Goal: Transaction & Acquisition: Book appointment/travel/reservation

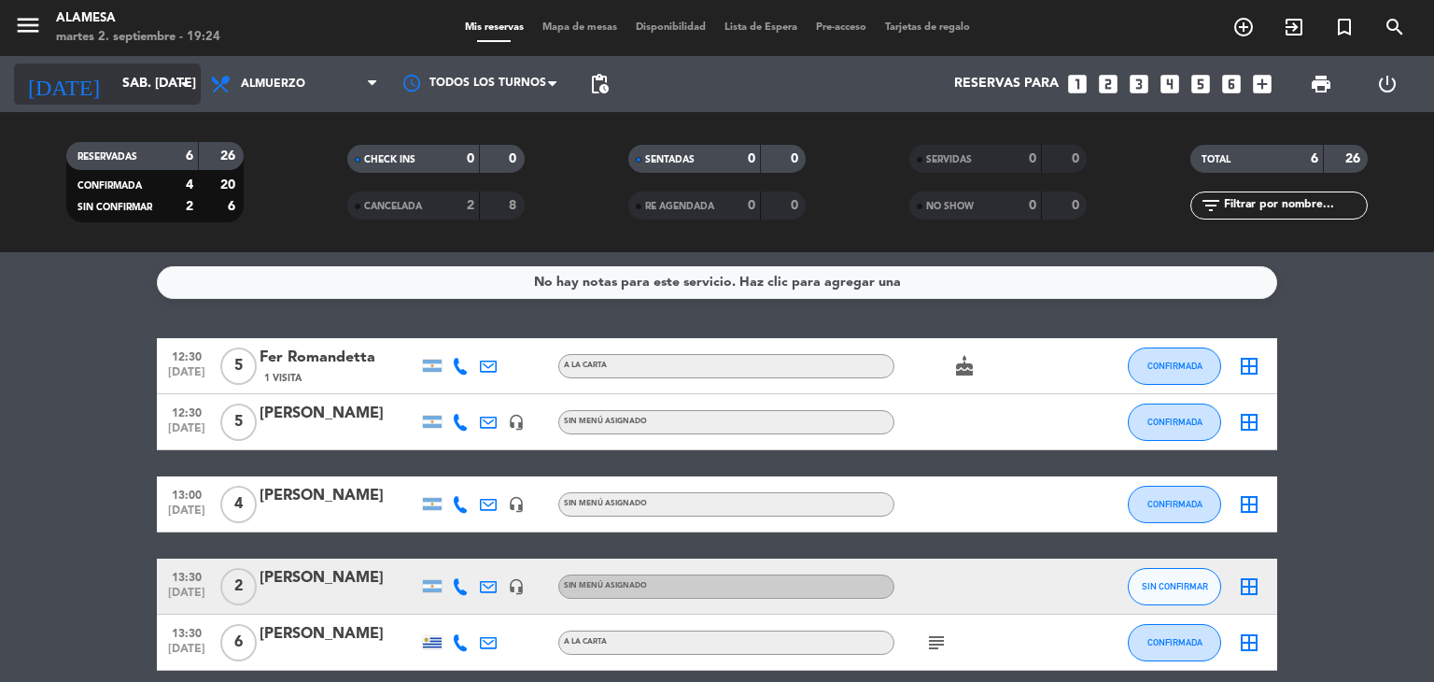
click at [123, 82] on input "sáb. [DATE]" at bounding box center [201, 84] width 177 height 34
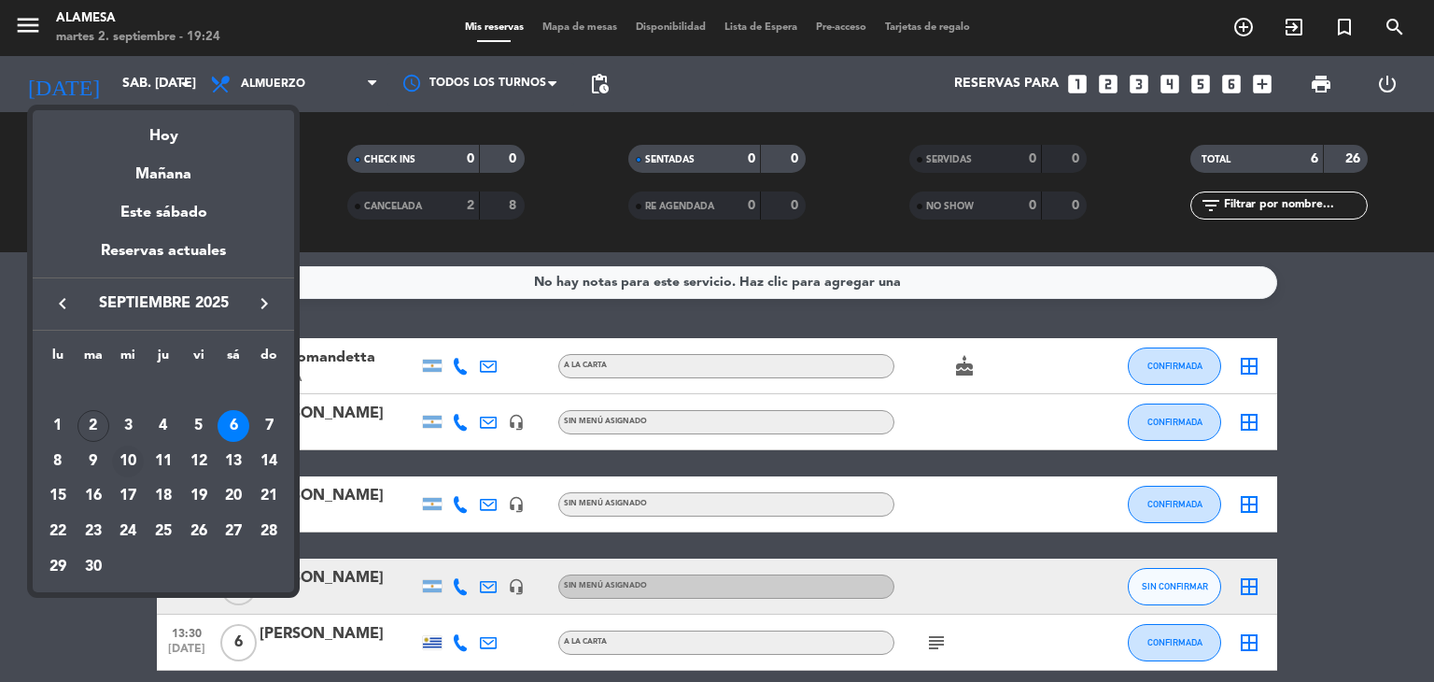
click at [127, 455] on div "10" at bounding box center [128, 461] width 32 height 32
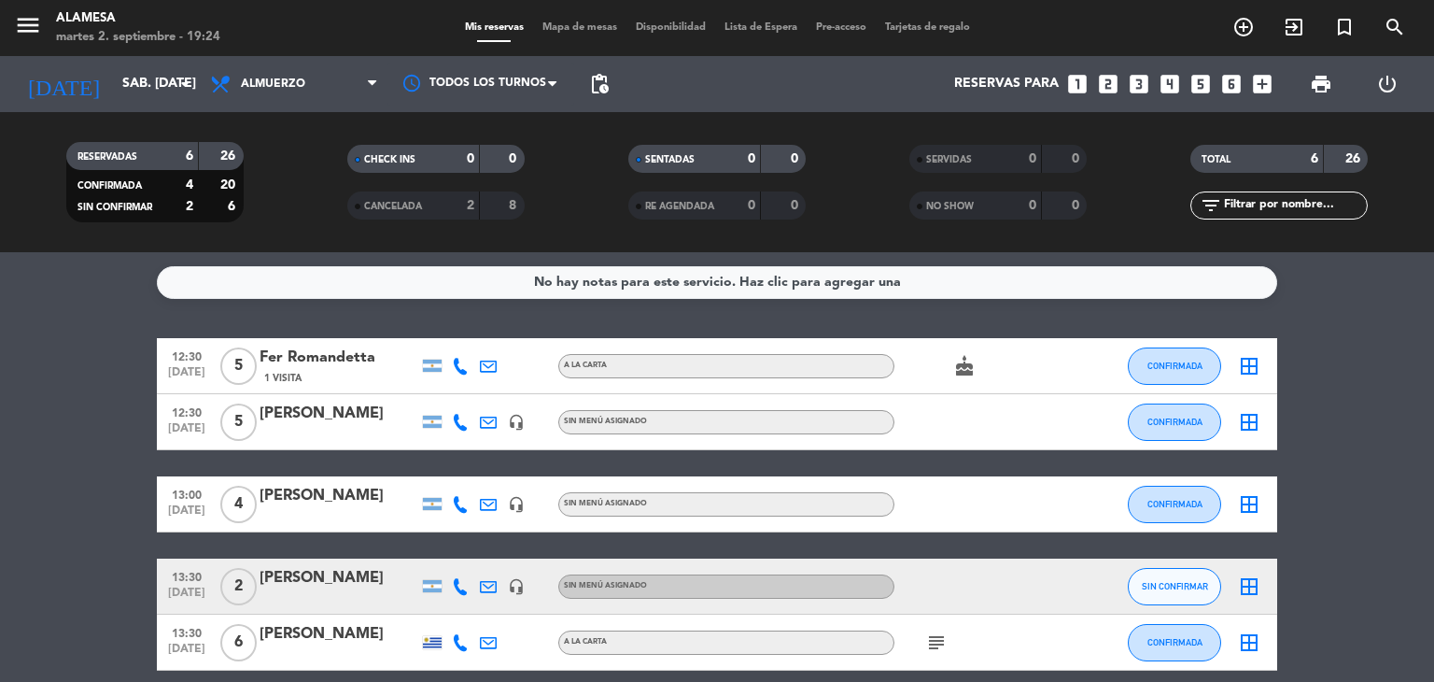
type input "mié. [DATE]"
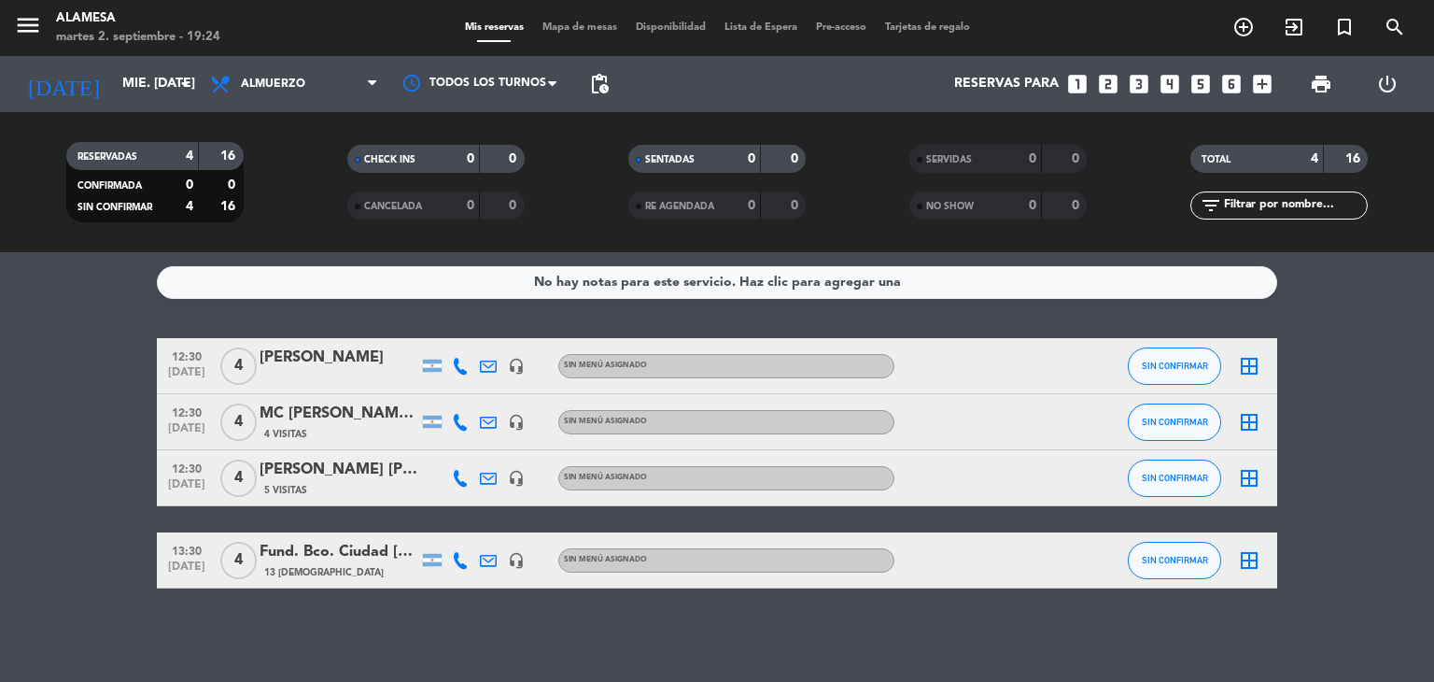
click at [1109, 87] on icon "looks_two" at bounding box center [1108, 84] width 24 height 24
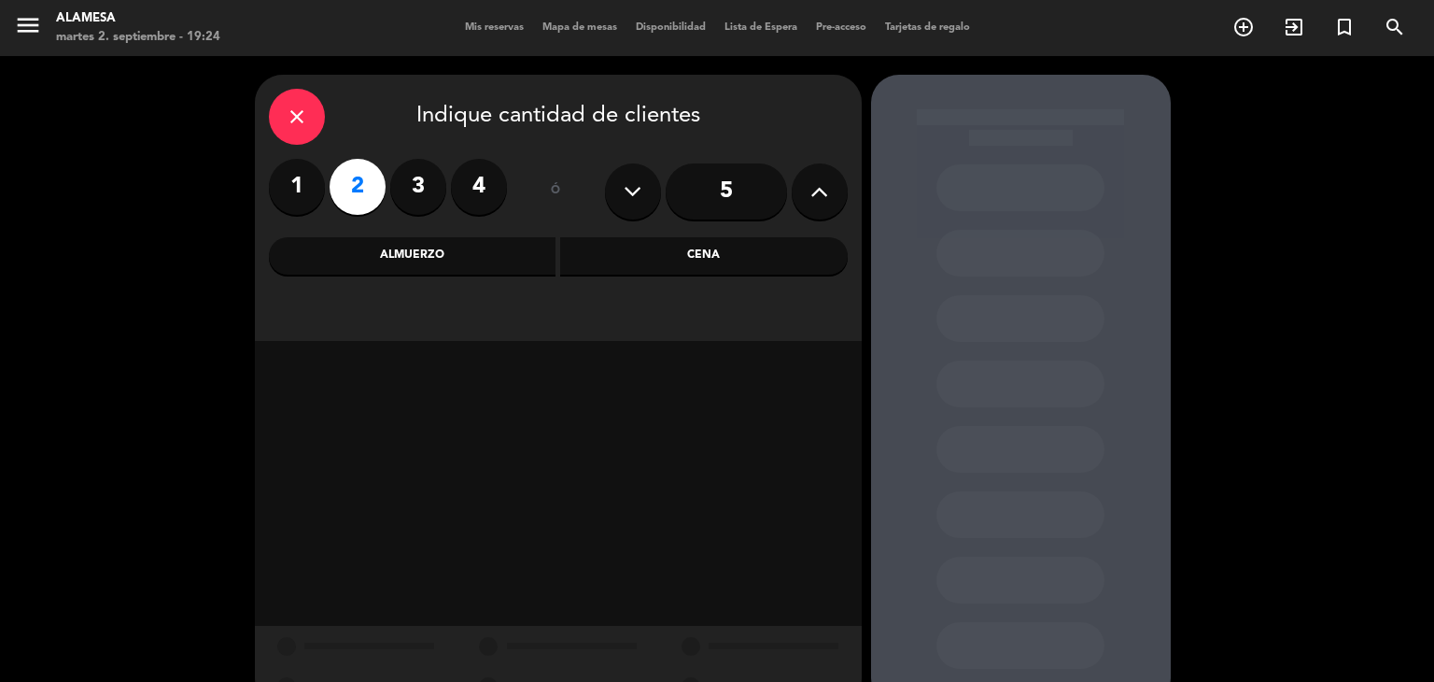
click at [453, 247] on div "Almuerzo" at bounding box center [413, 255] width 288 height 37
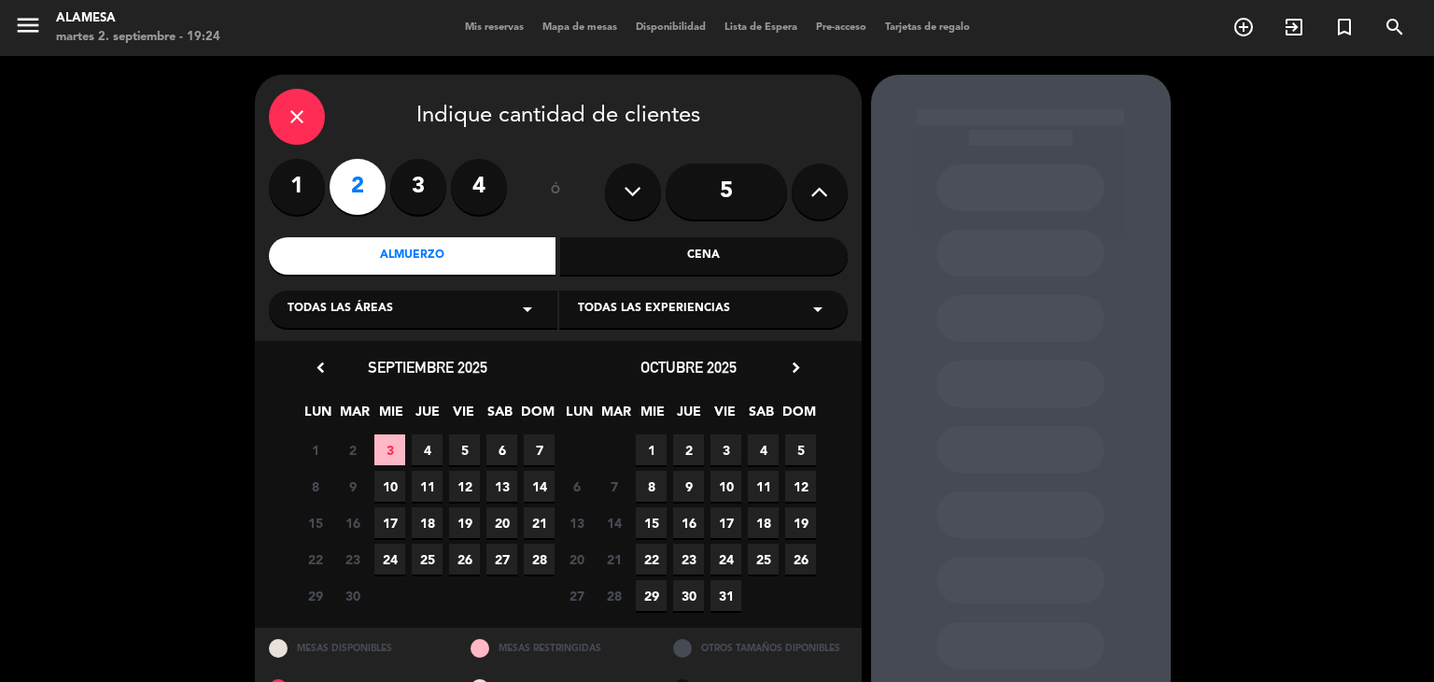
click at [386, 483] on span "10" at bounding box center [389, 486] width 31 height 31
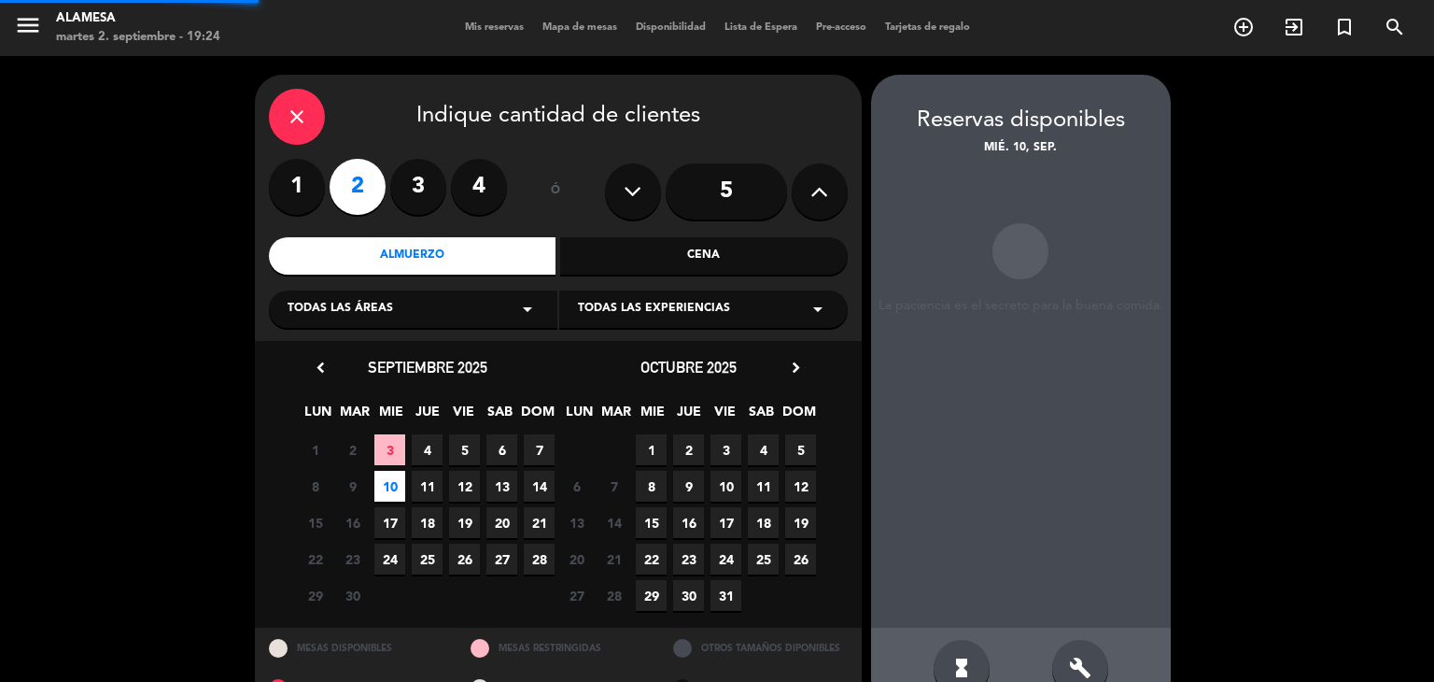
scroll to position [44, 0]
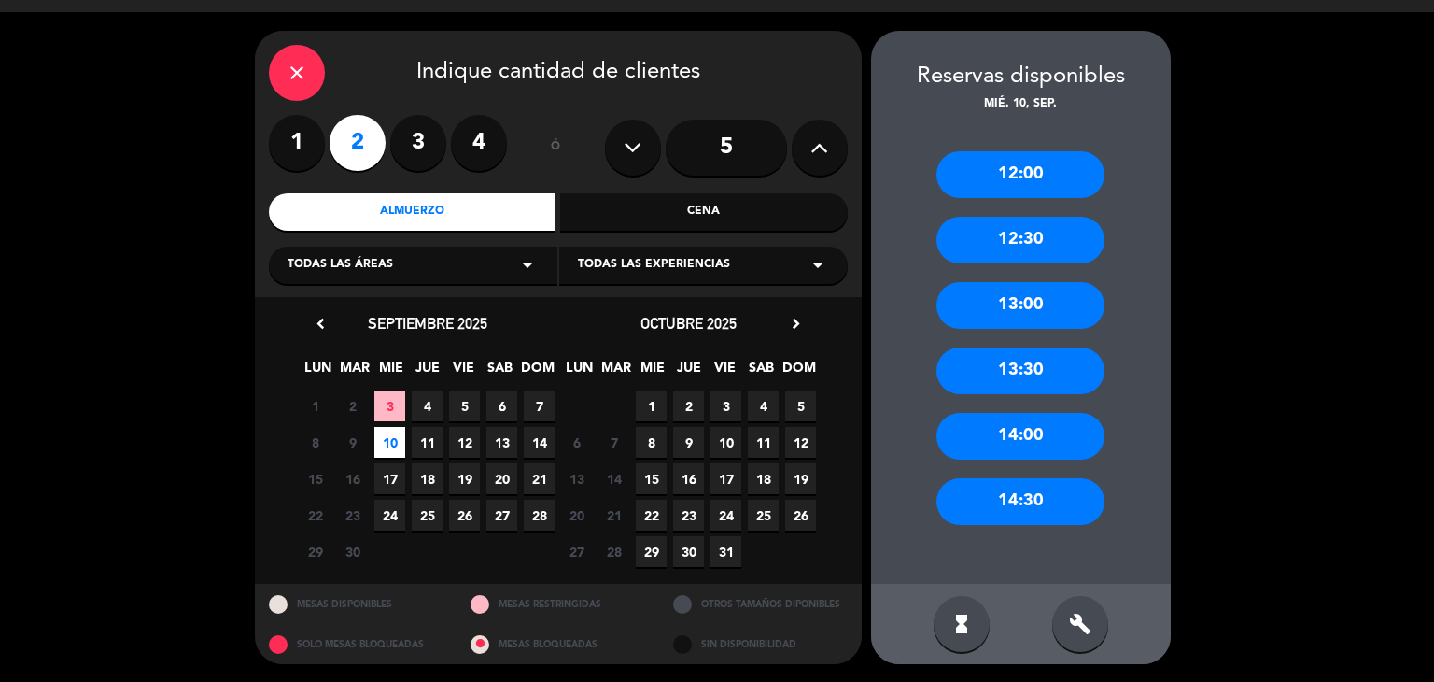
click at [992, 299] on div "13:00" at bounding box center [1021, 305] width 168 height 47
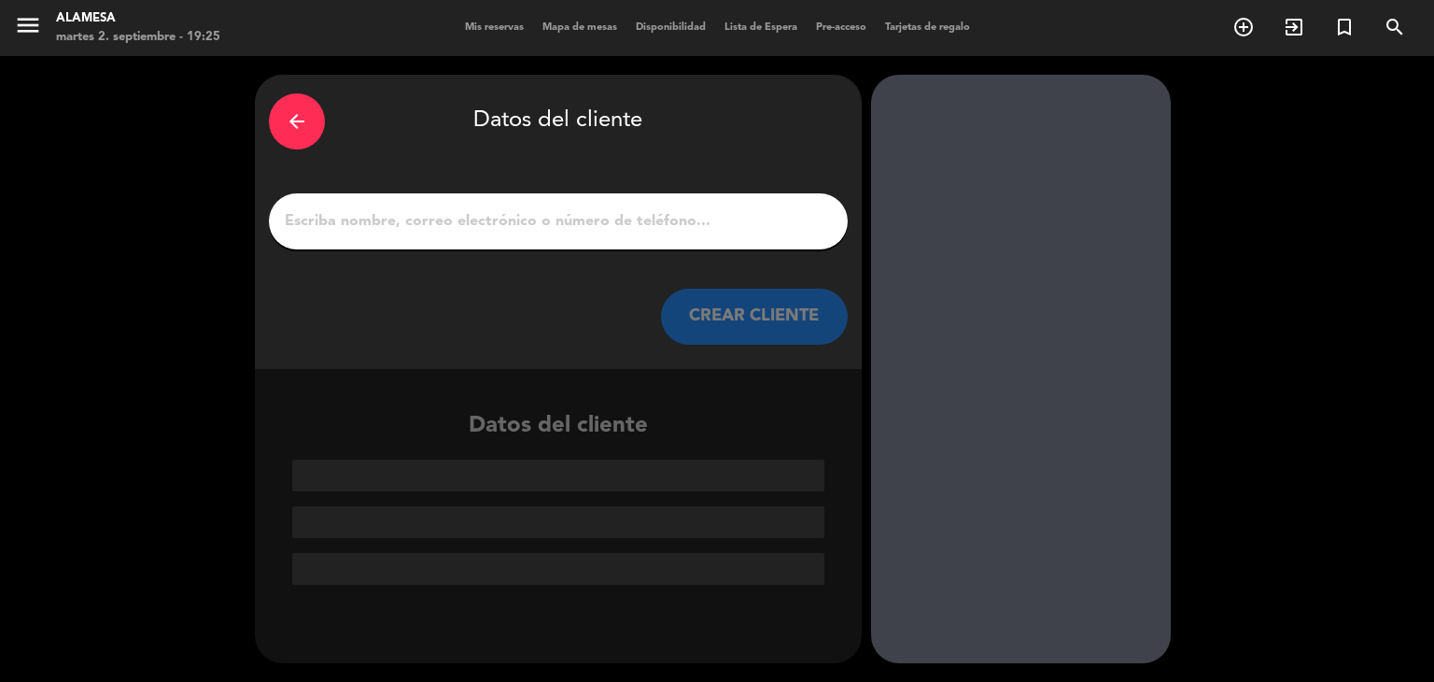
click at [484, 225] on input "1" at bounding box center [558, 221] width 551 height 26
paste input "ALAM039"
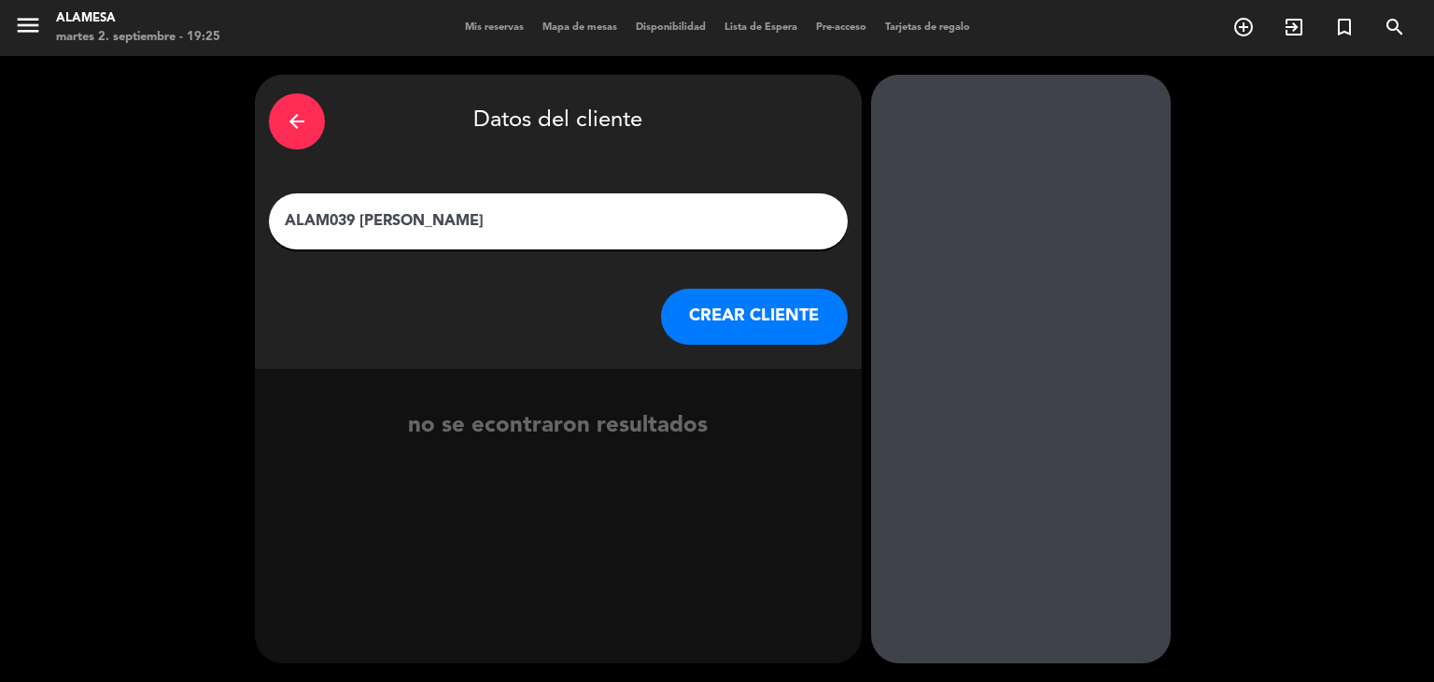
click at [452, 219] on input "ALAM039 [PERSON_NAME]" at bounding box center [558, 221] width 551 height 26
paste input "[PERSON_NAME]"
type input "ALAM039 [PERSON_NAME]"
click at [738, 305] on button "CREAR CLIENTE" at bounding box center [754, 317] width 187 height 56
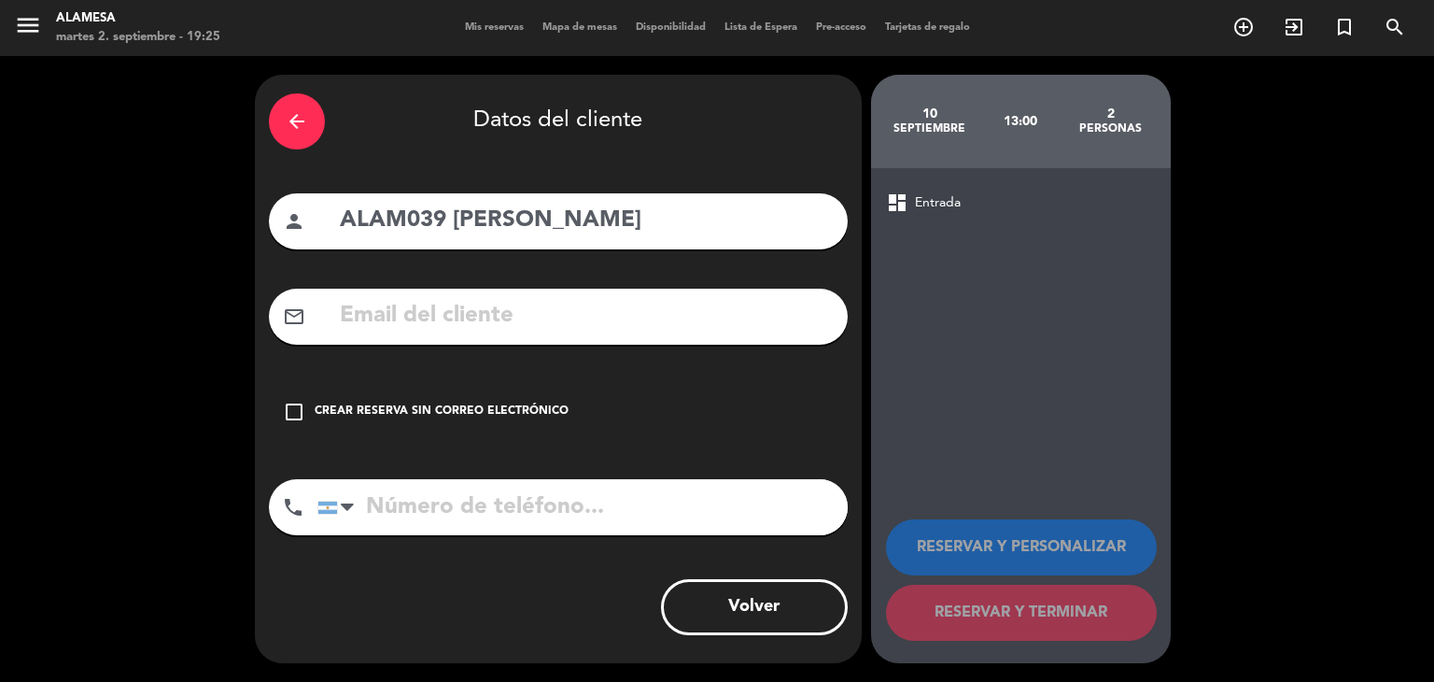
click at [451, 332] on input "text" at bounding box center [586, 316] width 496 height 38
click at [607, 322] on input "text" at bounding box center [586, 316] width 496 height 38
paste input "[PERSON_NAME][EMAIL_ADDRESS][DOMAIN_NAME]"
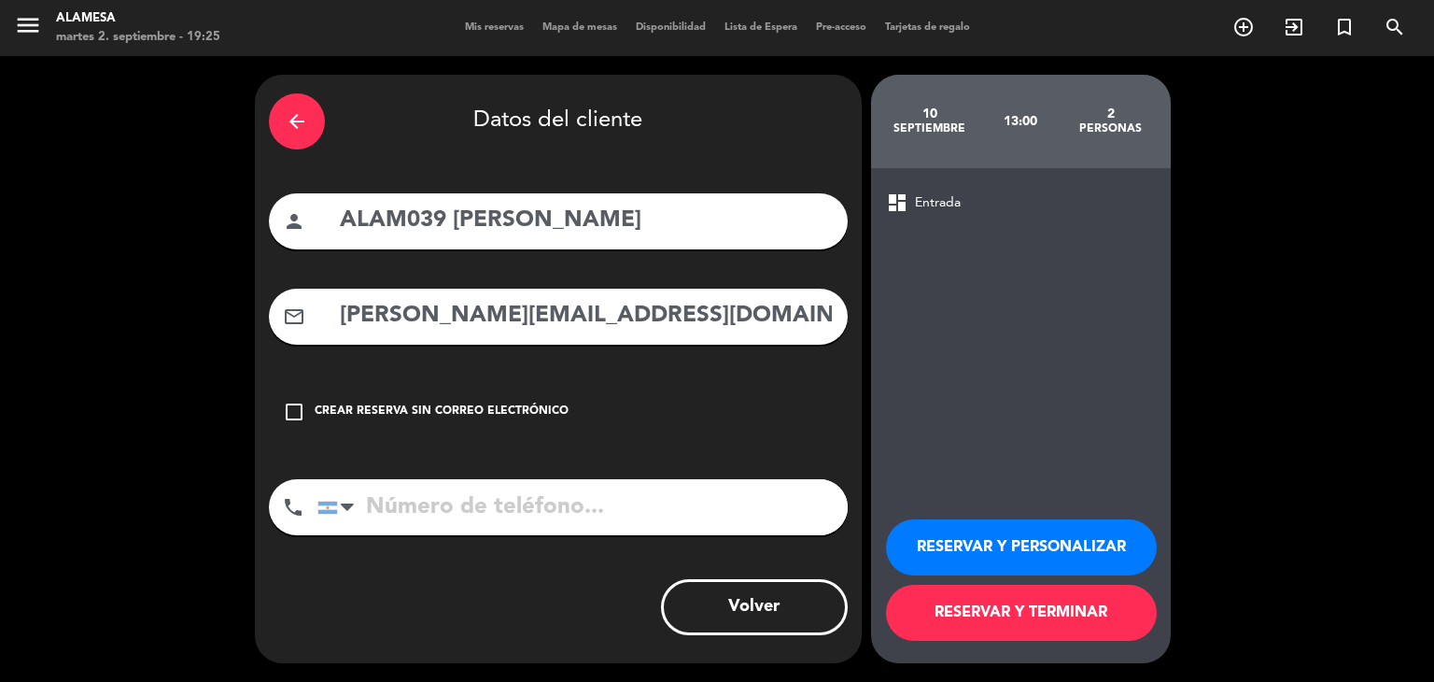
type input "[PERSON_NAME][EMAIL_ADDRESS][DOMAIN_NAME]"
click at [564, 491] on input "tel" at bounding box center [583, 507] width 530 height 56
click at [543, 511] on input "tel" at bounding box center [583, 507] width 530 height 56
paste input "1150602551"
type input "1150602551"
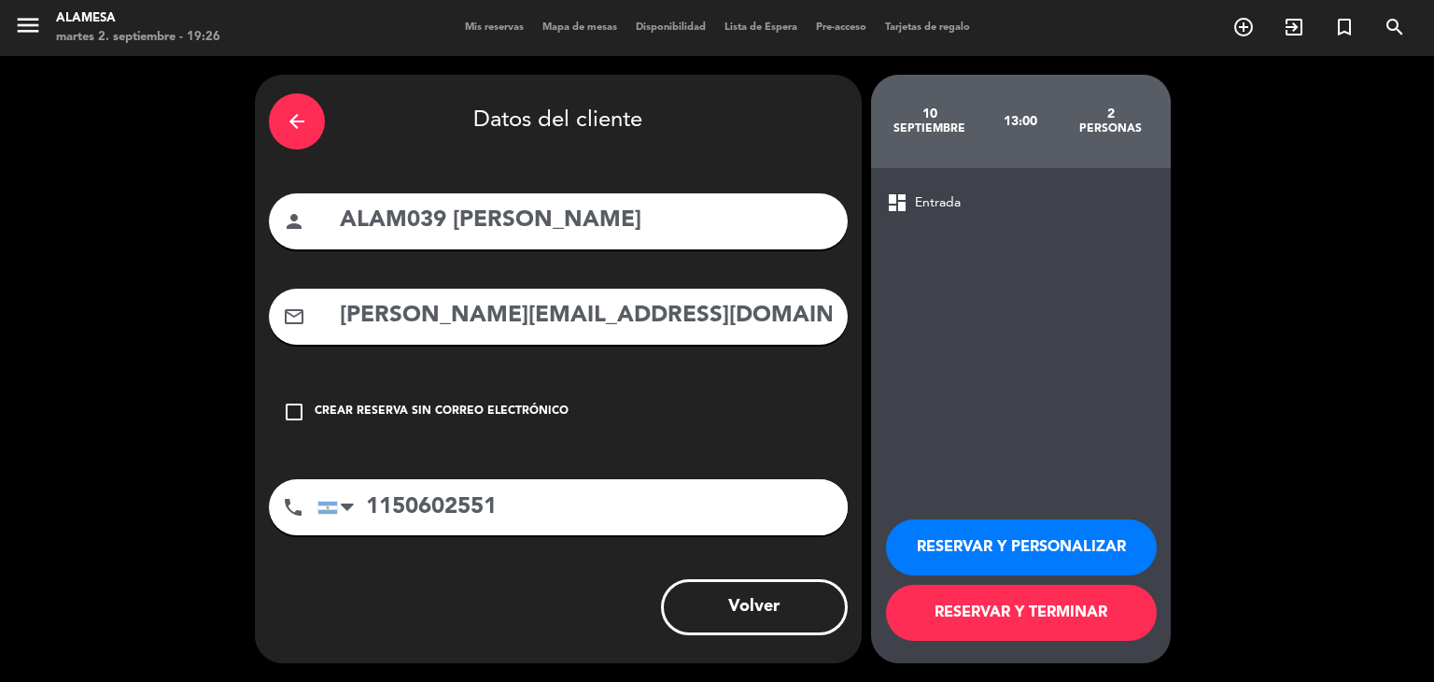
click at [1080, 623] on button "RESERVAR Y TERMINAR" at bounding box center [1021, 613] width 271 height 56
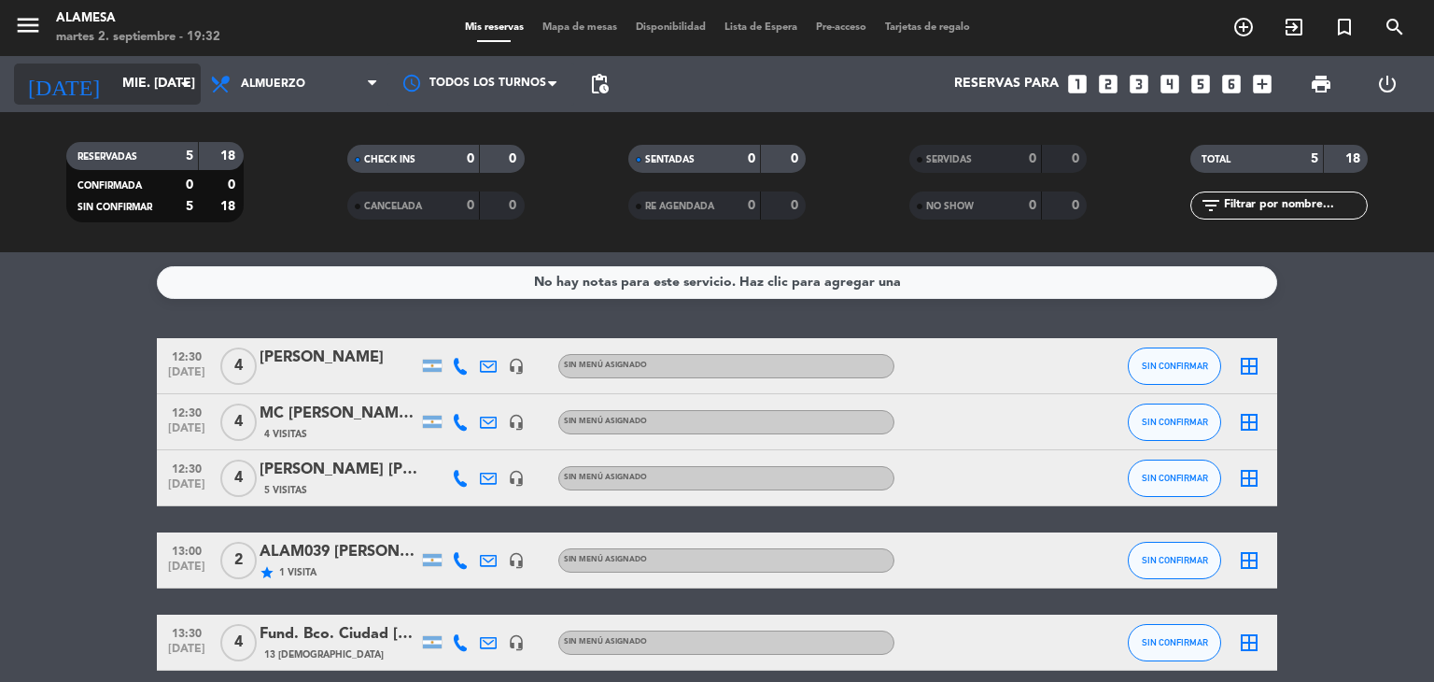
click at [113, 76] on input "mié. [DATE]" at bounding box center [201, 84] width 177 height 34
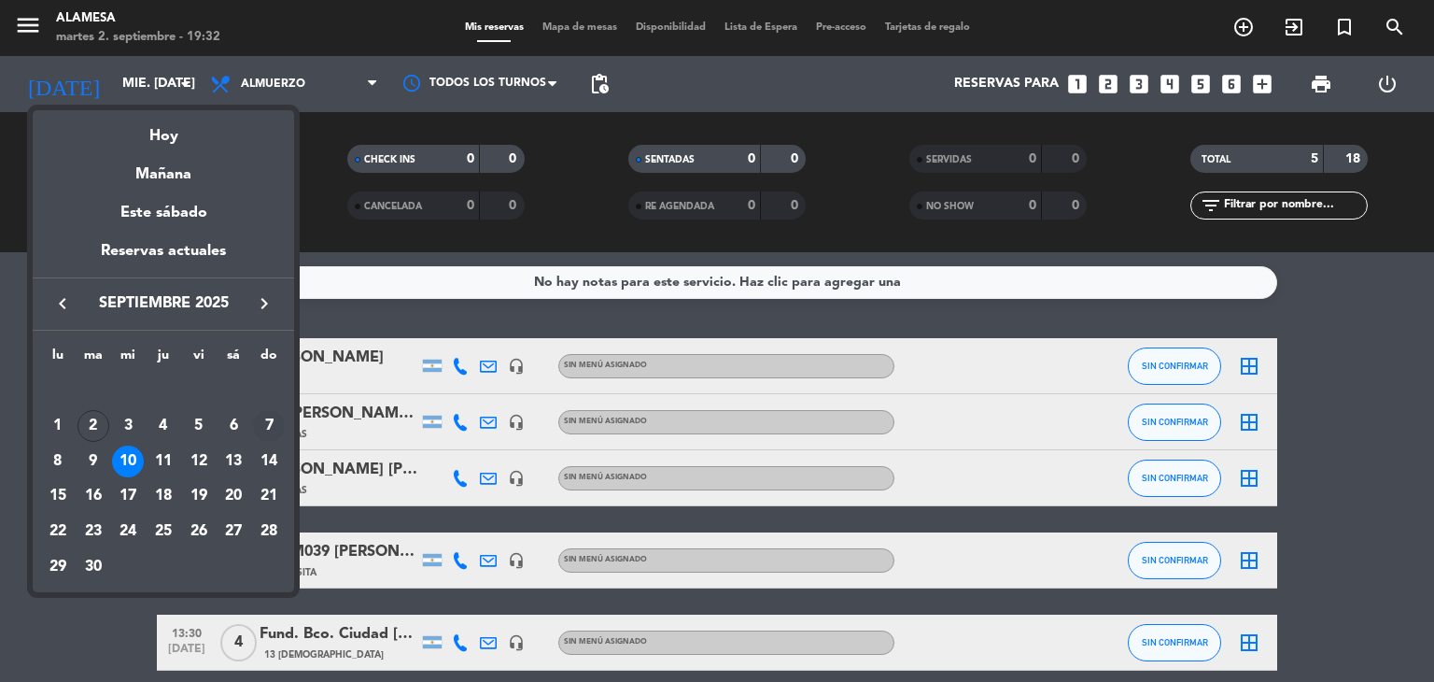
click at [264, 423] on div "7" at bounding box center [269, 426] width 32 height 32
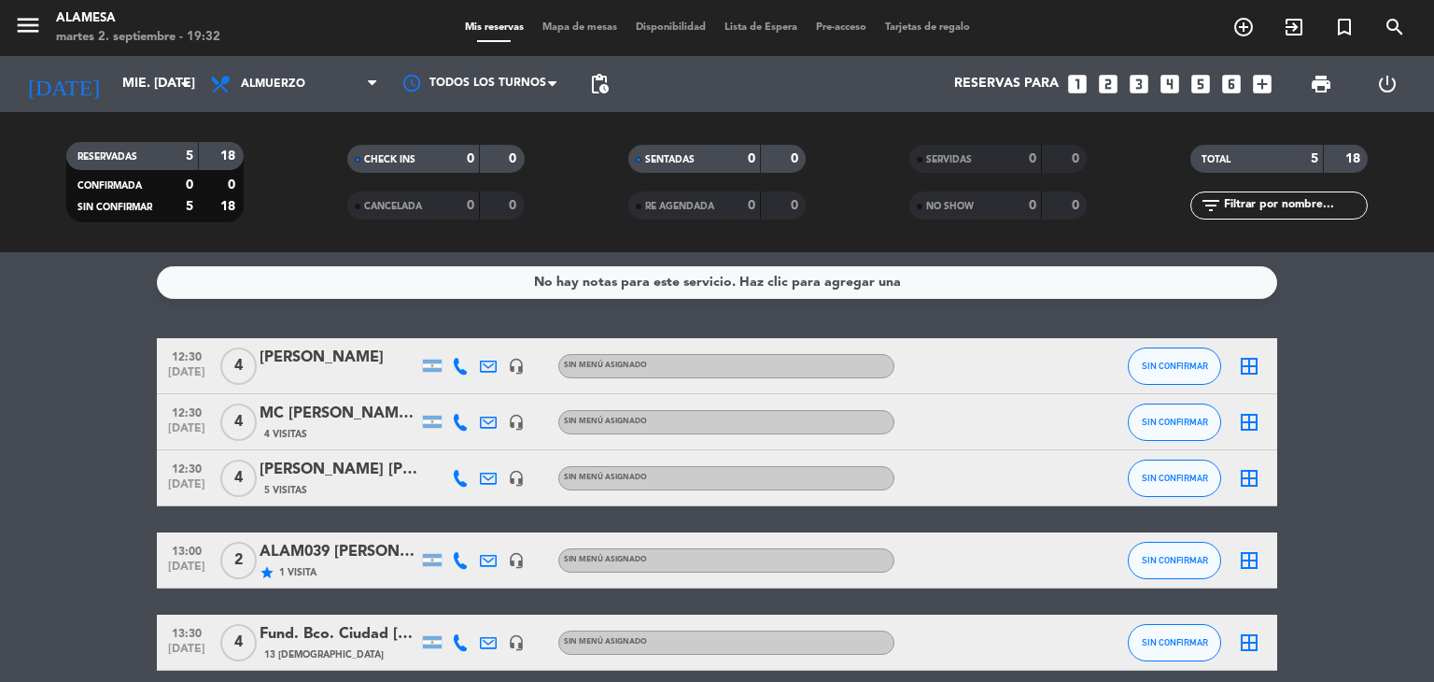
type input "dom. [DATE]"
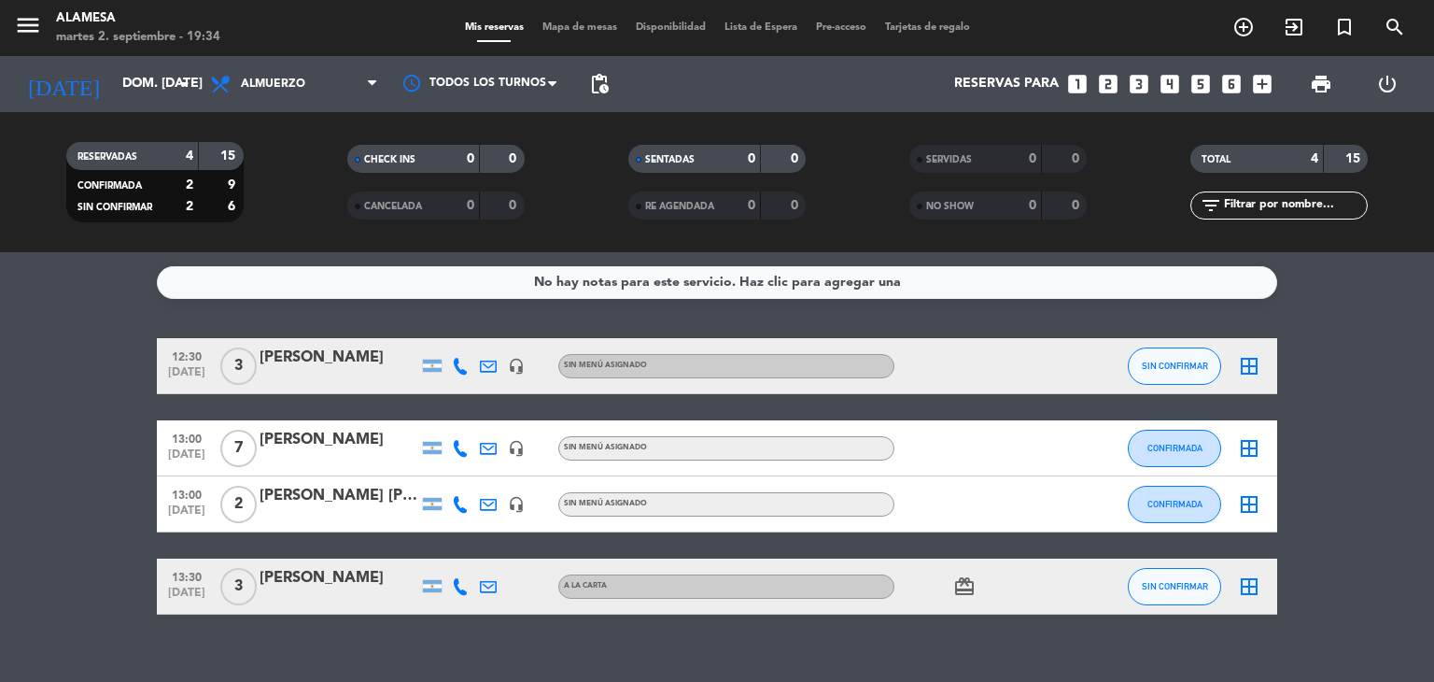
click at [1229, 87] on icon "looks_6" at bounding box center [1232, 84] width 24 height 24
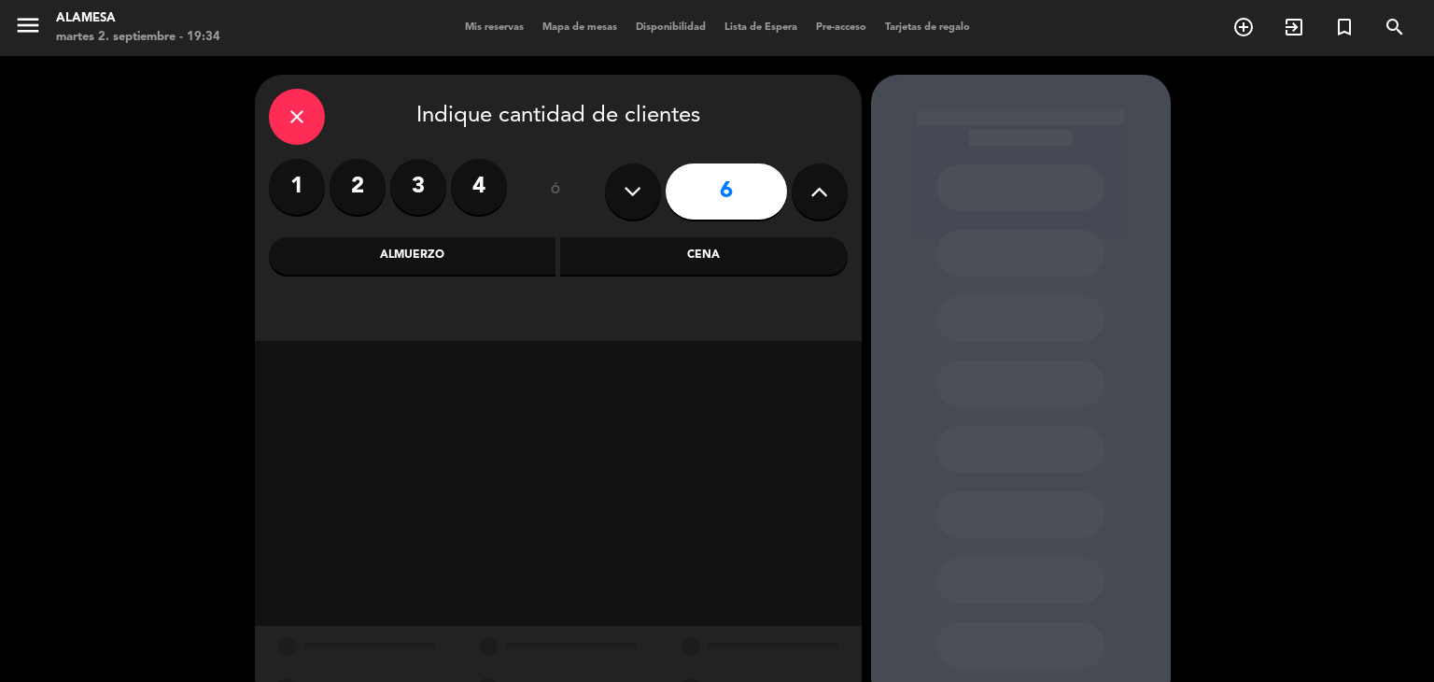
click at [455, 255] on div "Almuerzo" at bounding box center [413, 255] width 288 height 37
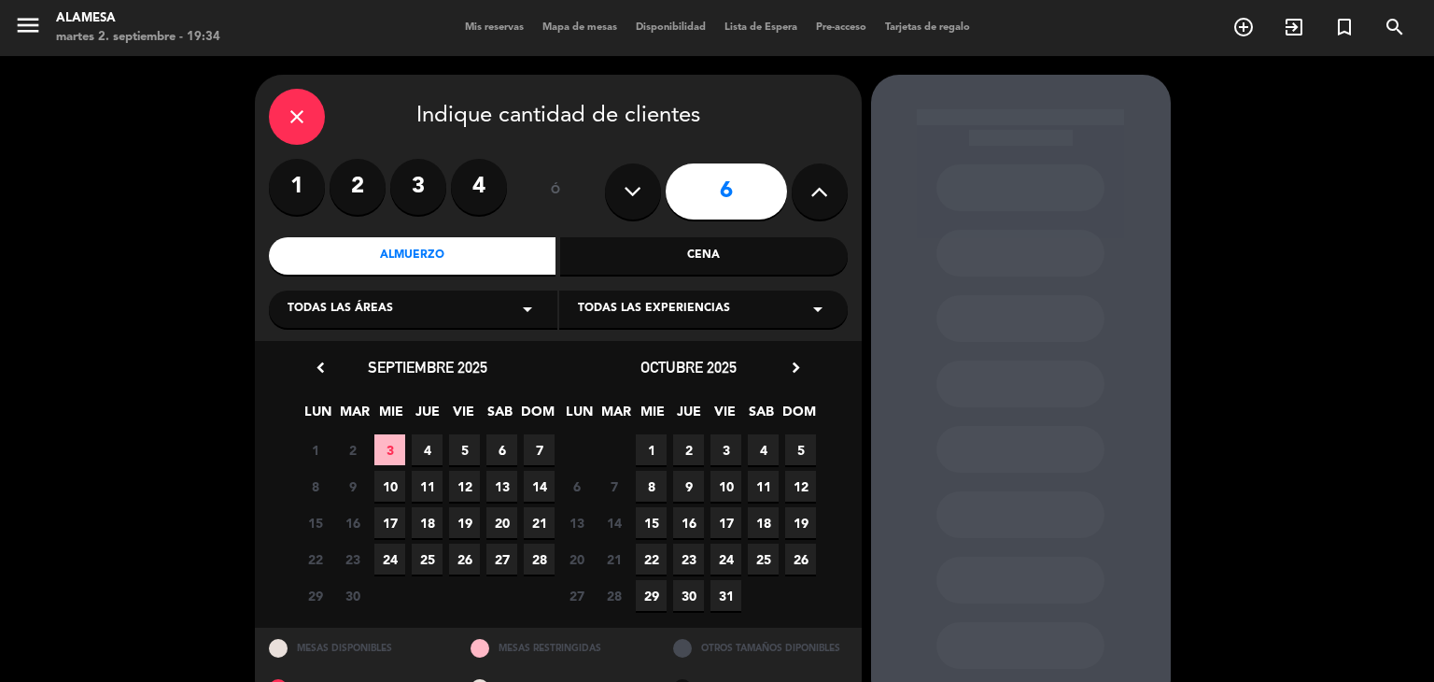
click at [532, 443] on span "7" at bounding box center [539, 449] width 31 height 31
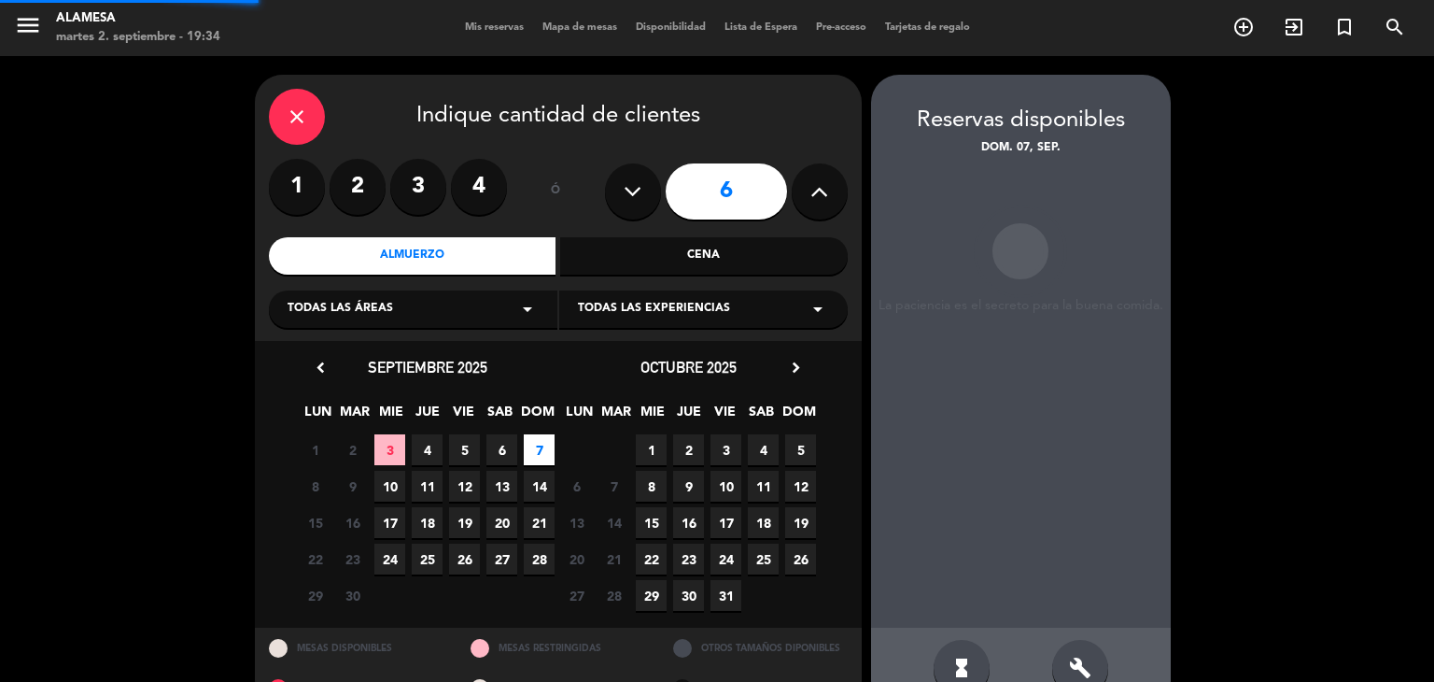
scroll to position [44, 0]
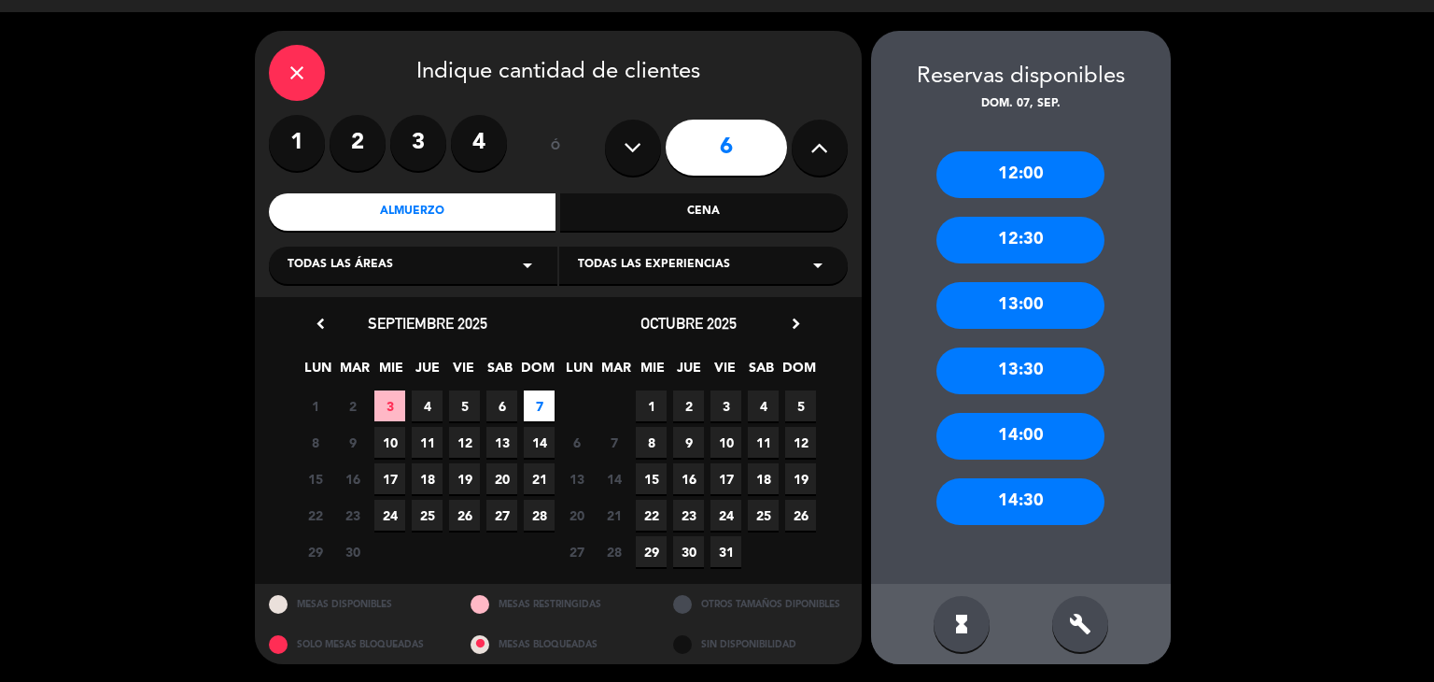
click at [997, 362] on div "13:30" at bounding box center [1021, 370] width 168 height 47
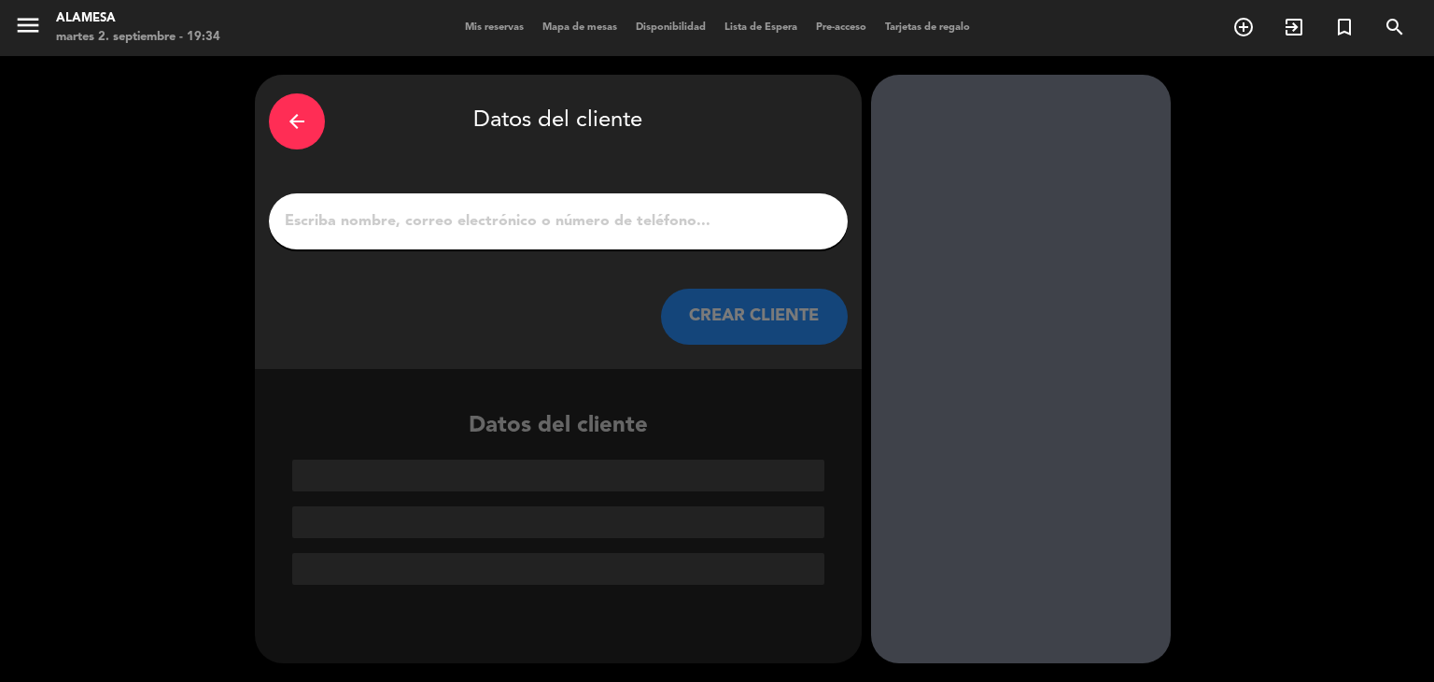
scroll to position [0, 0]
click at [642, 230] on input "1" at bounding box center [558, 221] width 551 height 26
paste input "[PERSON_NAME]"
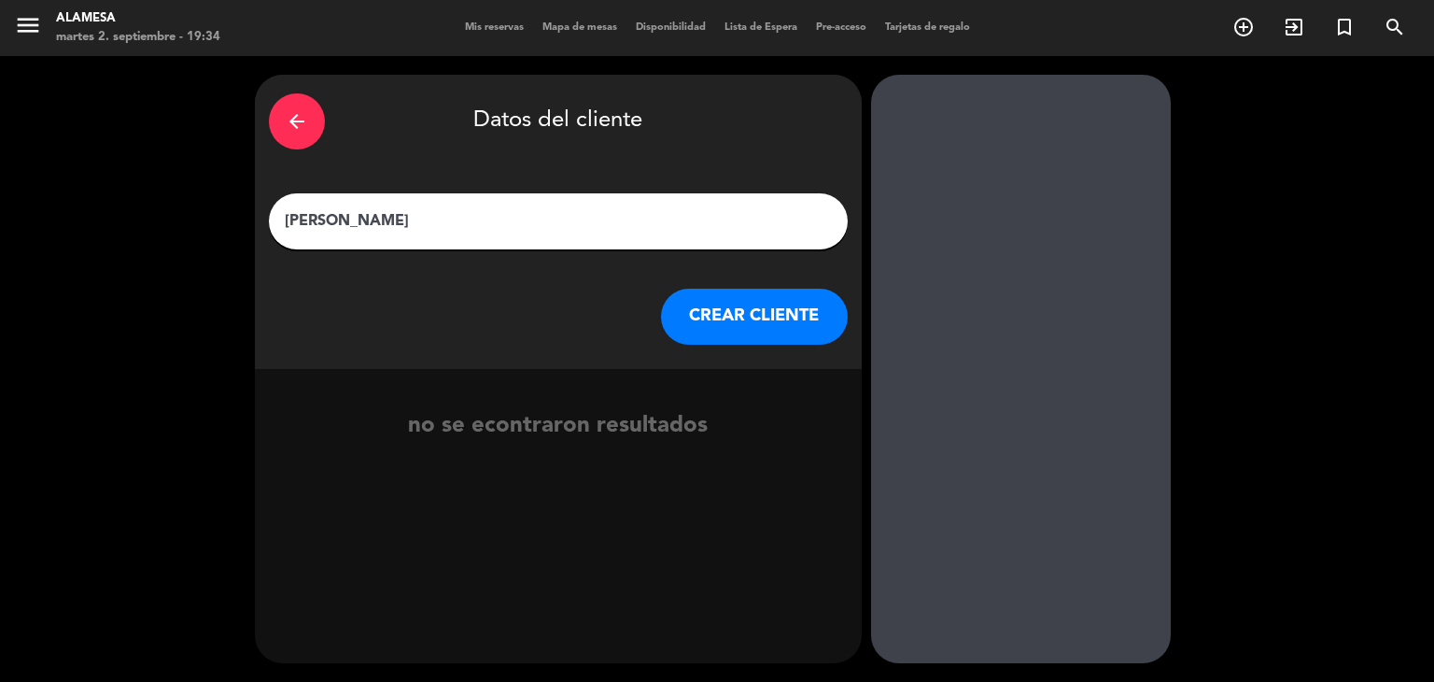
type input "[PERSON_NAME]"
click at [782, 323] on button "CREAR CLIENTE" at bounding box center [754, 317] width 187 height 56
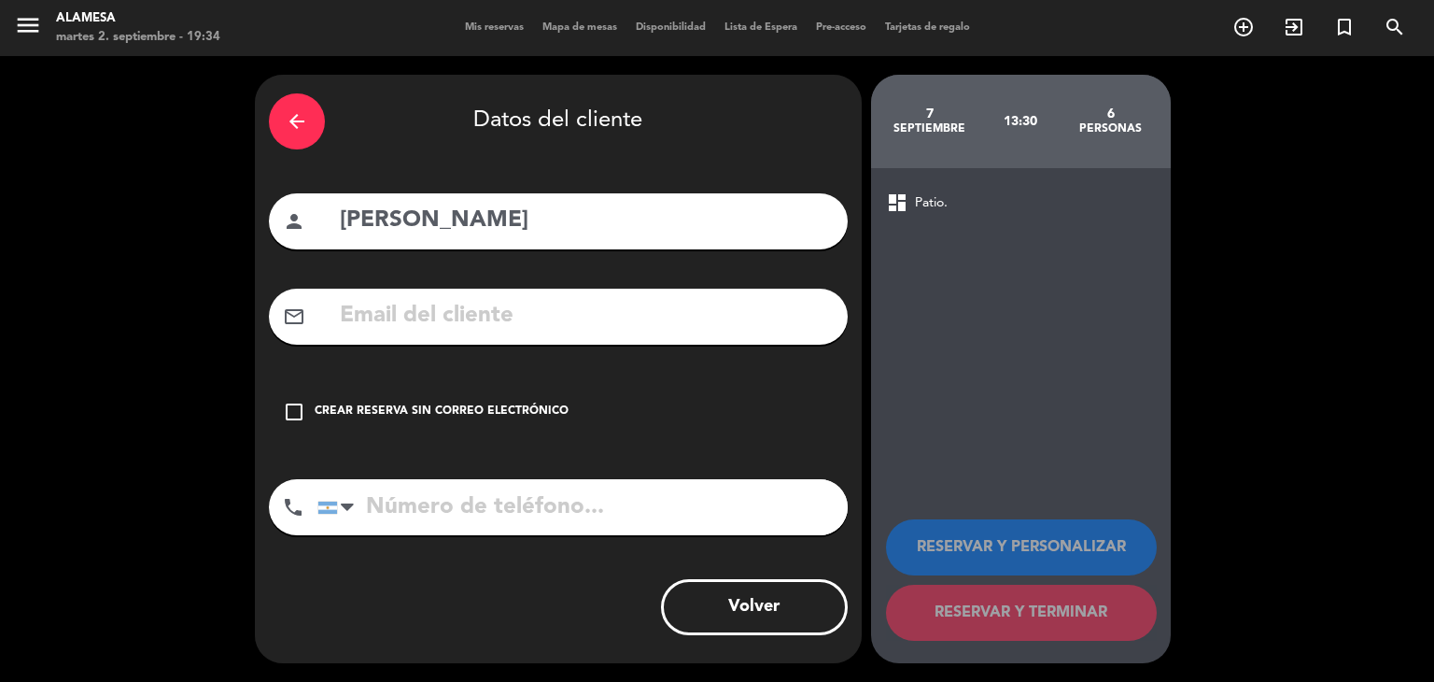
click at [428, 326] on input "text" at bounding box center [586, 316] width 496 height 38
paste input "[EMAIL_ADDRESS][DOMAIN_NAME]"
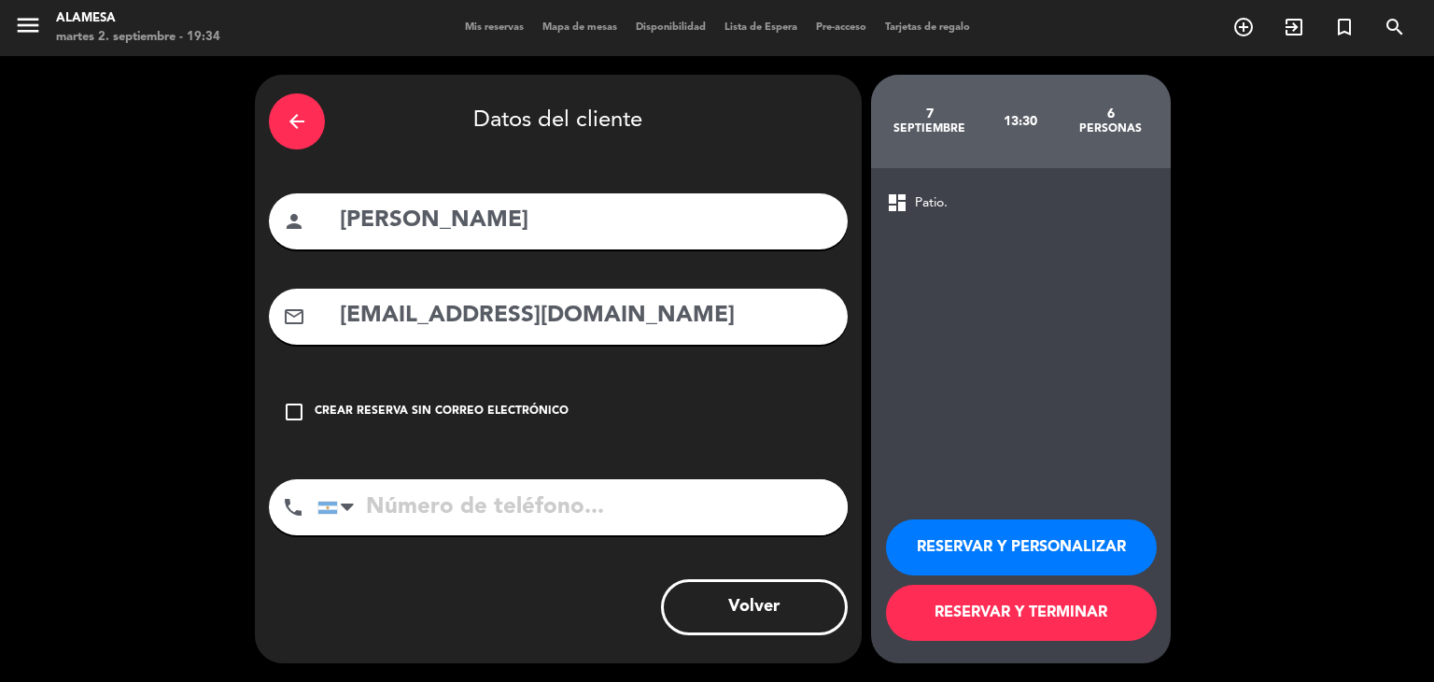
type input "[EMAIL_ADDRESS][DOMAIN_NAME]"
click at [399, 504] on input "tel" at bounding box center [583, 507] width 530 height 56
type input "1158790496"
click at [978, 625] on button "RESERVAR Y TERMINAR" at bounding box center [1021, 613] width 271 height 56
